Goal: Task Accomplishment & Management: Manage account settings

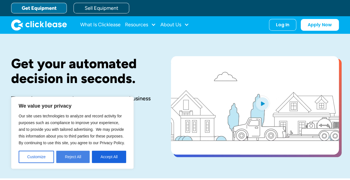
click at [67, 158] on button "Reject All" at bounding box center [72, 156] width 33 height 12
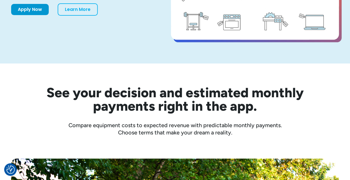
click at [228, 115] on div "See your decision and estimated monthly payments right in the app. Compare equi…" at bounding box center [175, 111] width 328 height 50
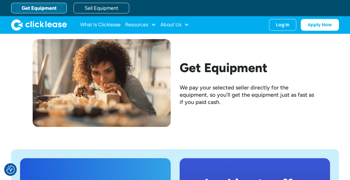
scroll to position [940, 0]
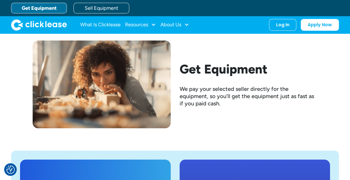
click at [241, 69] on h2 "Get Equipment" at bounding box center [249, 69] width 138 height 14
click at [222, 75] on h2 "Get Equipment" at bounding box center [249, 69] width 138 height 14
click at [151, 102] on img at bounding box center [102, 84] width 138 height 88
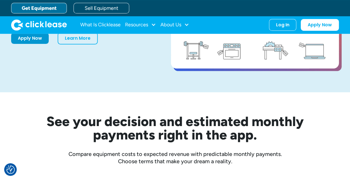
scroll to position [0, 0]
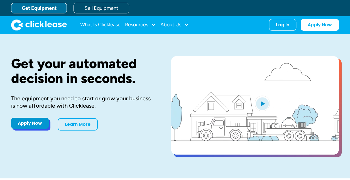
click at [27, 123] on link "Apply Now" at bounding box center [30, 122] width 38 height 11
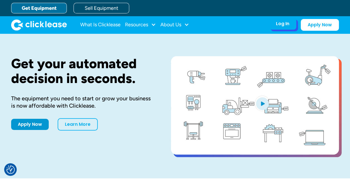
click at [282, 25] on div "Log In" at bounding box center [282, 24] width 13 height 6
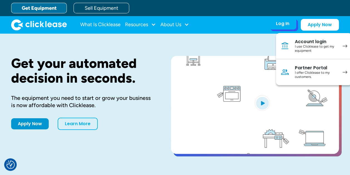
click at [304, 45] on div "I use Clicklease to get my equipment" at bounding box center [316, 49] width 42 height 9
